Goal: Information Seeking & Learning: Compare options

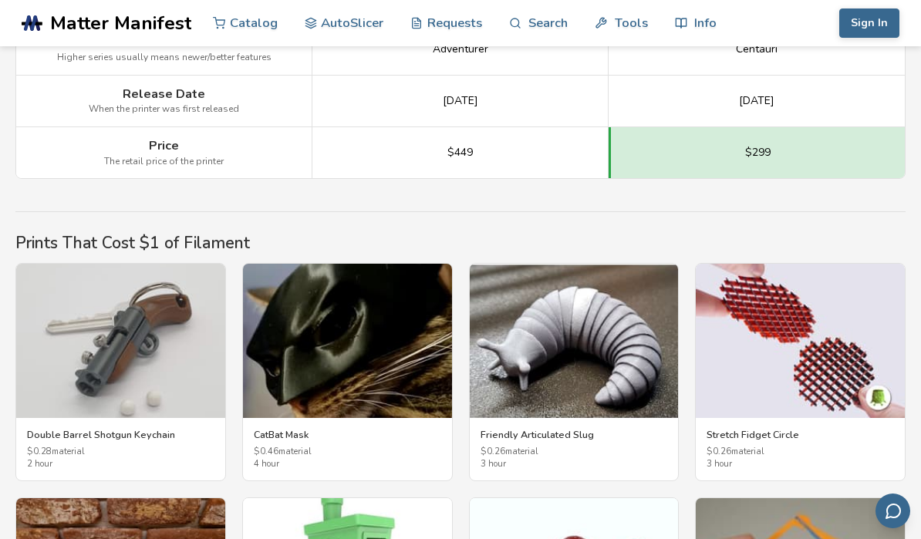
scroll to position [2318, 0]
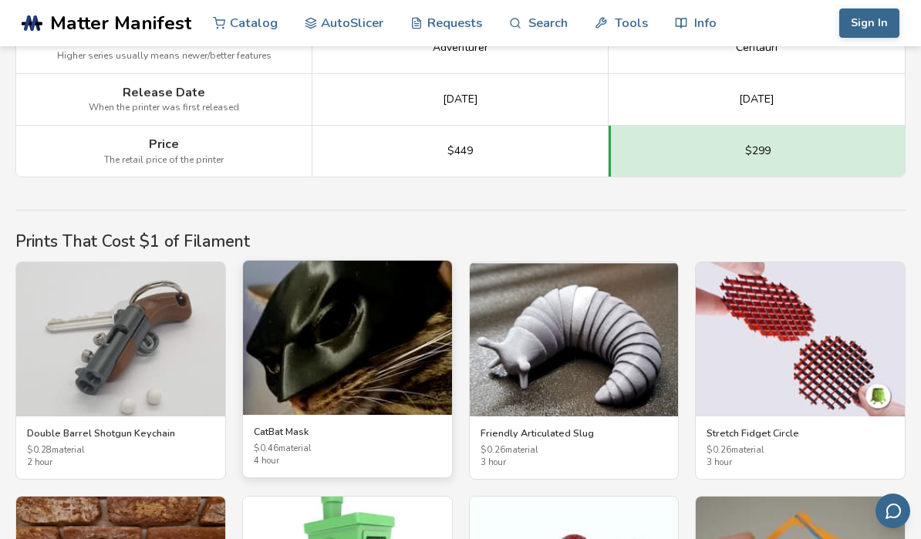
click at [364, 314] on img at bounding box center [347, 338] width 209 height 154
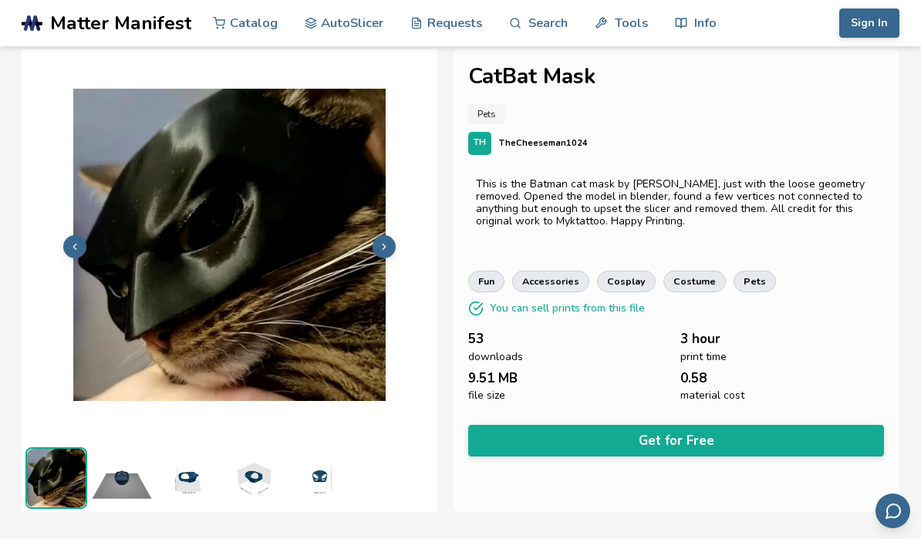
scroll to position [22, 0]
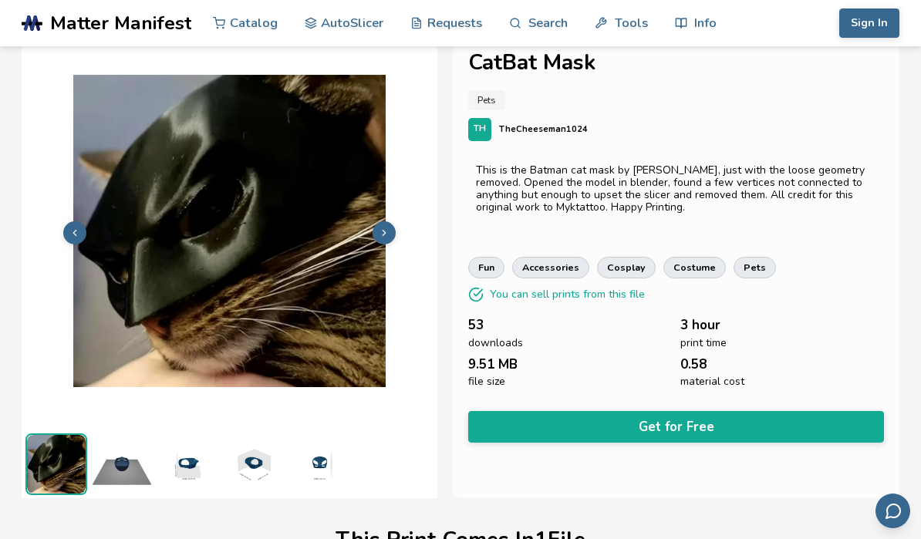
click at [279, 265] on img at bounding box center [230, 231] width 416 height 312
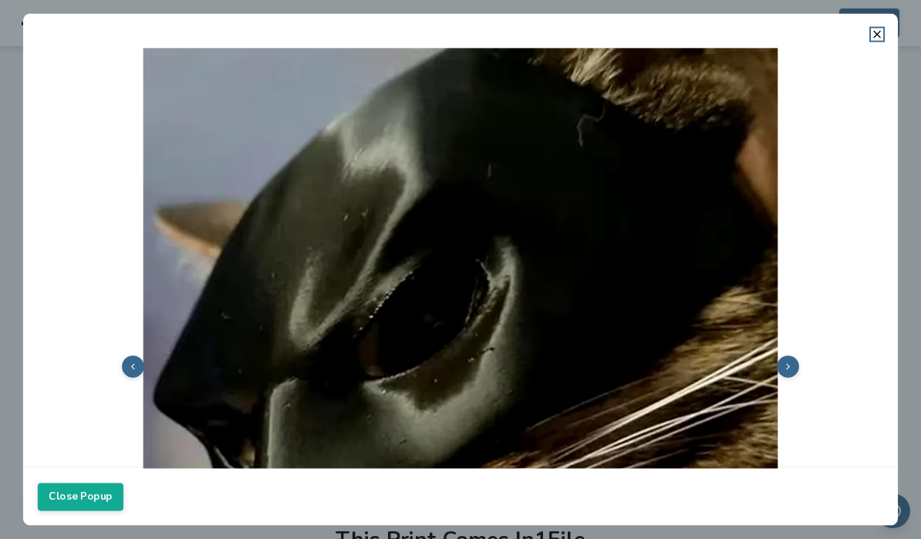
click at [782, 357] on button at bounding box center [788, 367] width 22 height 22
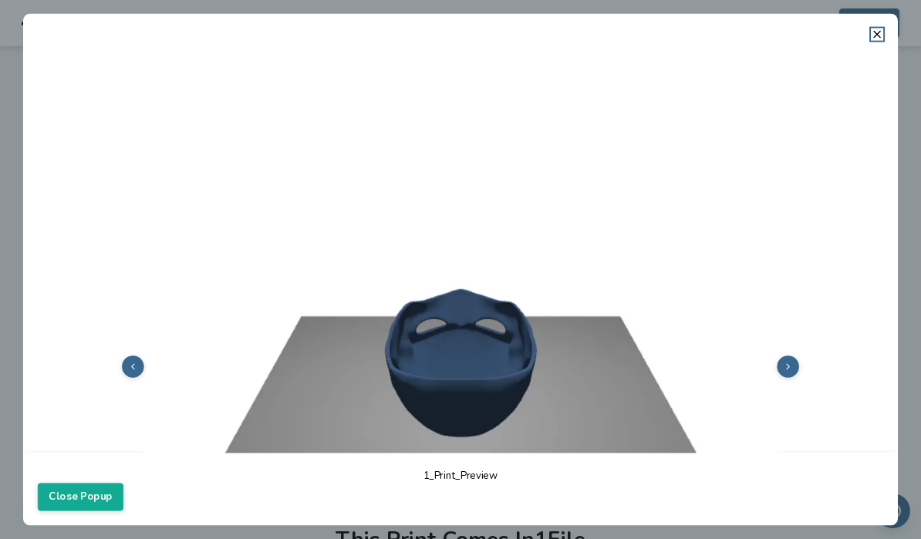
click at [803, 363] on img at bounding box center [461, 365] width 846 height 634
click at [795, 360] on button at bounding box center [788, 367] width 22 height 22
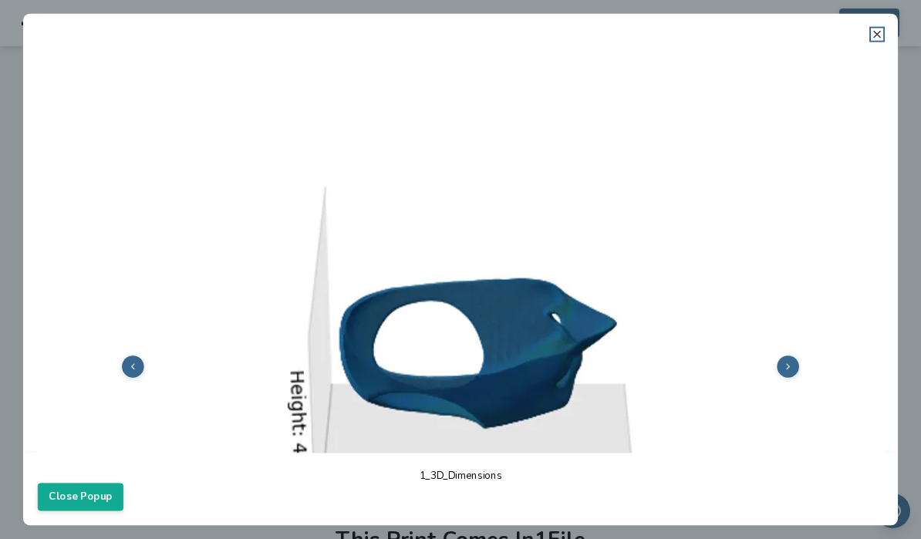
click at [877, 40] on icon at bounding box center [877, 34] width 12 height 12
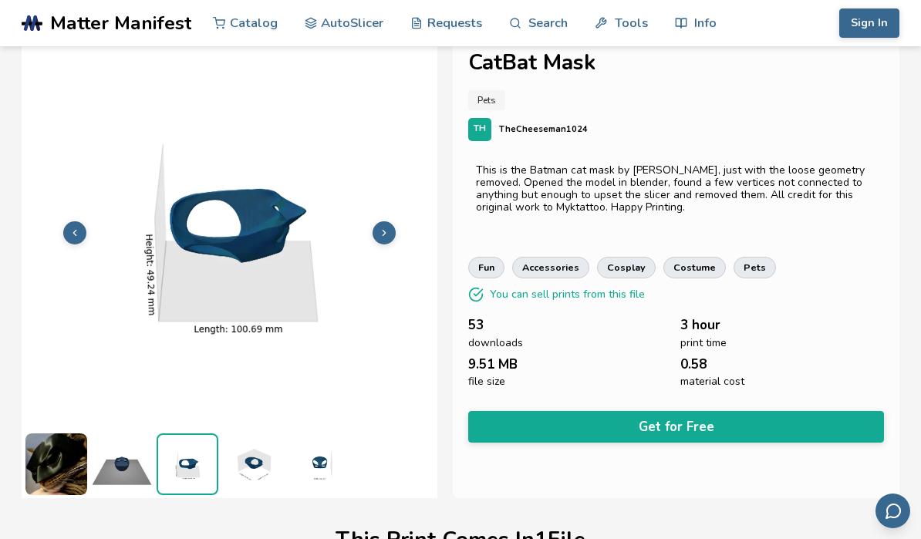
click at [59, 464] on img at bounding box center [56, 465] width 62 height 62
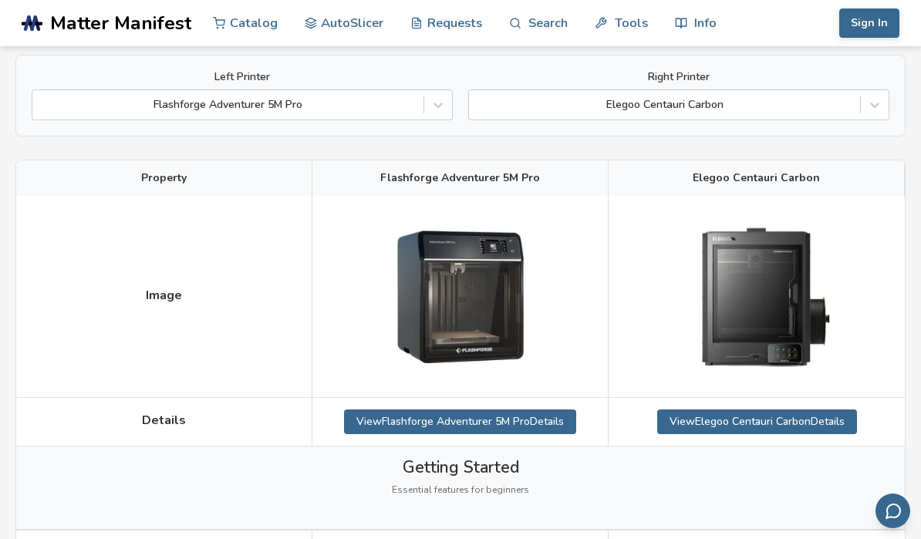
click at [873, 35] on button "Sign In" at bounding box center [870, 22] width 60 height 29
